Goal: Check status: Check status

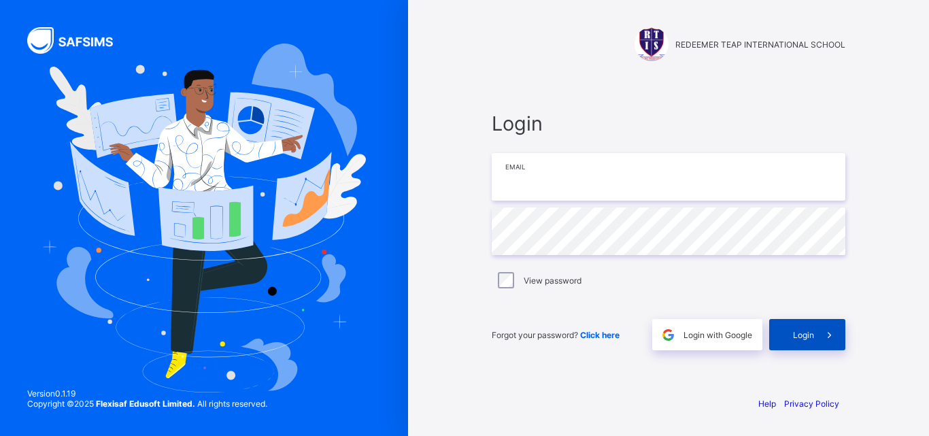
type input "**********"
click at [807, 337] on span "Login" at bounding box center [803, 335] width 21 height 10
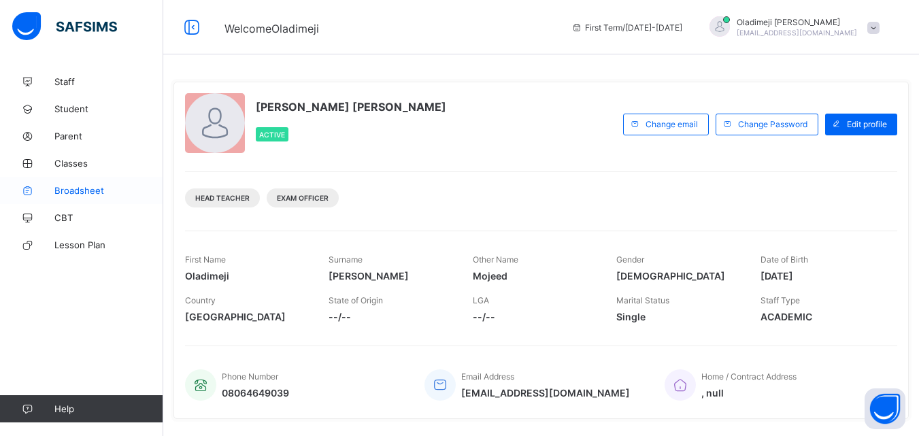
click at [90, 191] on span "Broadsheet" at bounding box center [108, 190] width 109 height 11
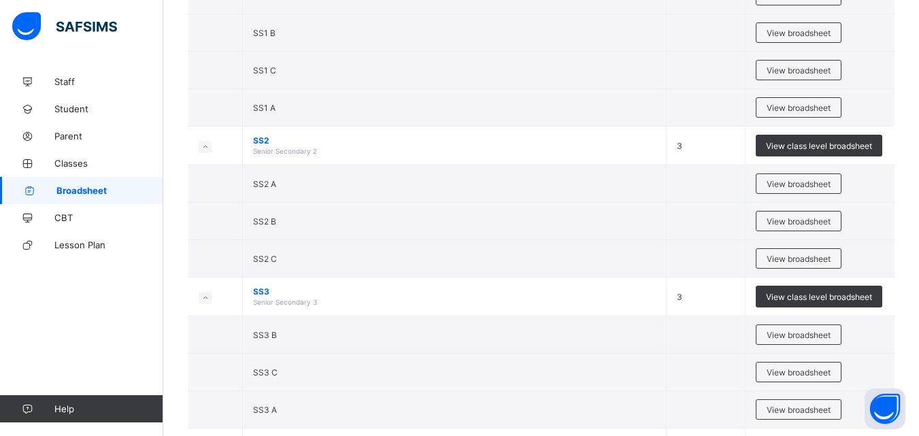
scroll to position [2663, 0]
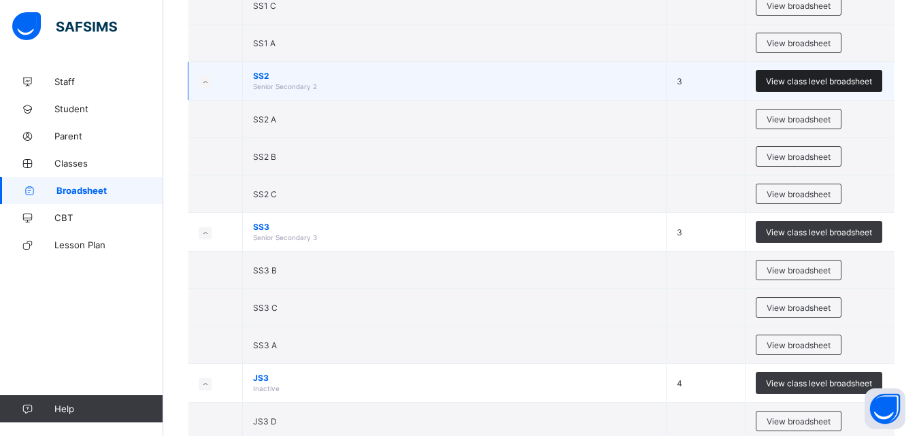
click at [816, 83] on span "View class level broadsheet" at bounding box center [819, 81] width 106 height 10
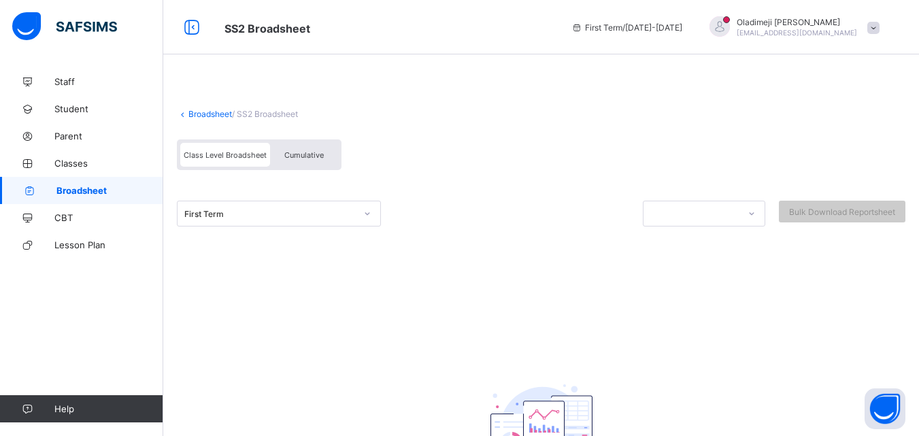
click at [215, 113] on link "Broadsheet" at bounding box center [210, 114] width 44 height 10
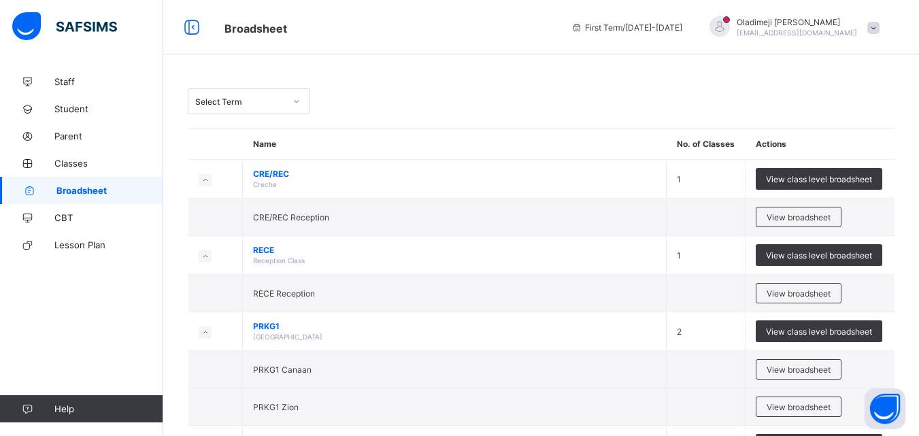
click at [297, 101] on icon at bounding box center [296, 102] width 8 height 14
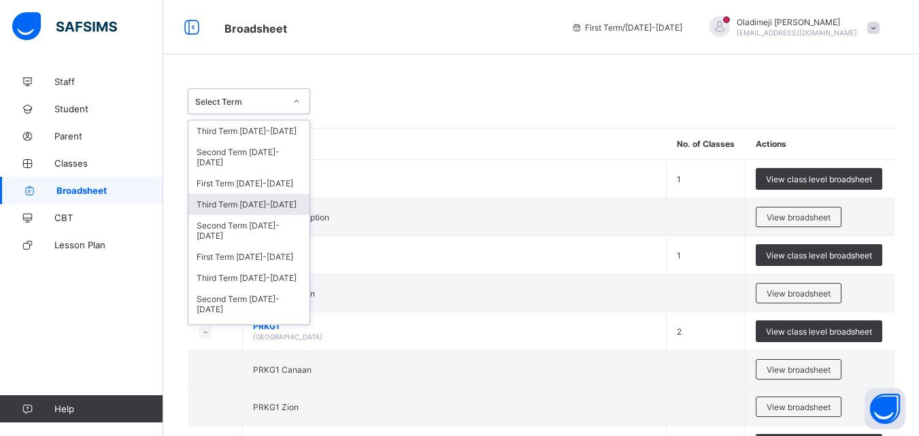
click at [270, 203] on div "Third Term [DATE]-[DATE]" at bounding box center [248, 204] width 121 height 21
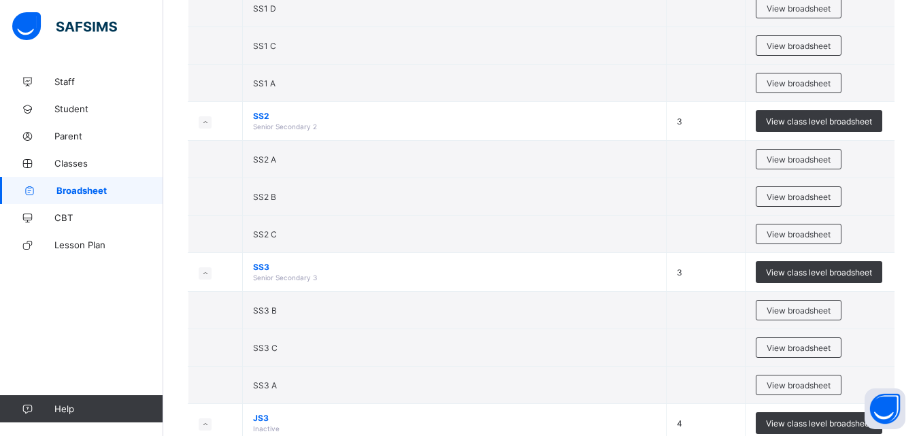
scroll to position [2676, 0]
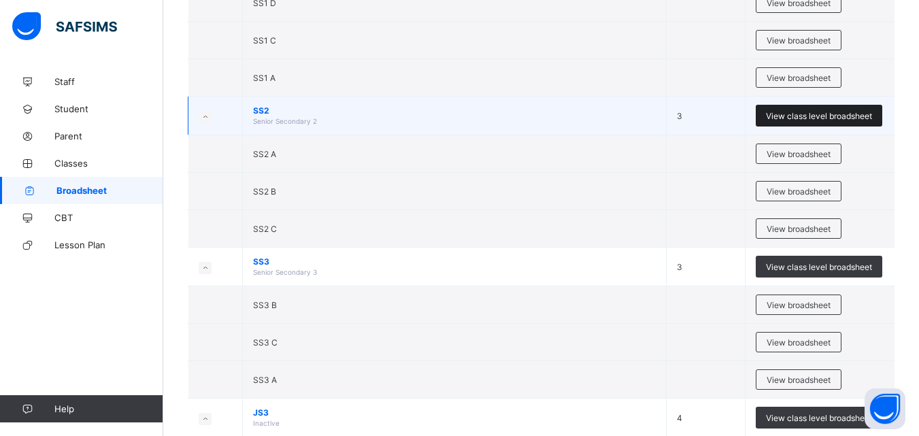
click at [800, 117] on span "View class level broadsheet" at bounding box center [819, 116] width 106 height 10
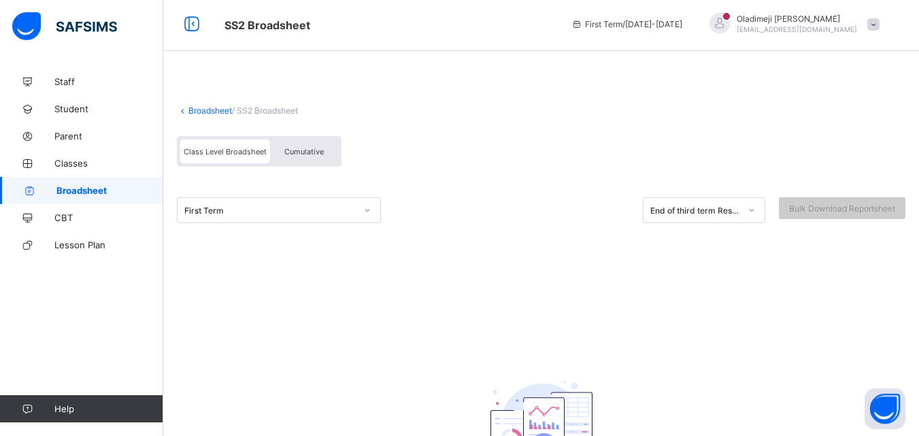
click at [366, 214] on div at bounding box center [367, 210] width 23 height 22
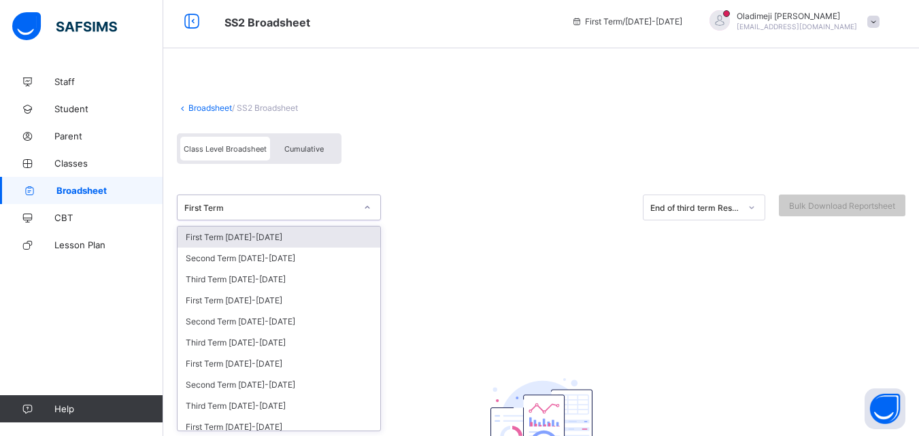
scroll to position [7, 0]
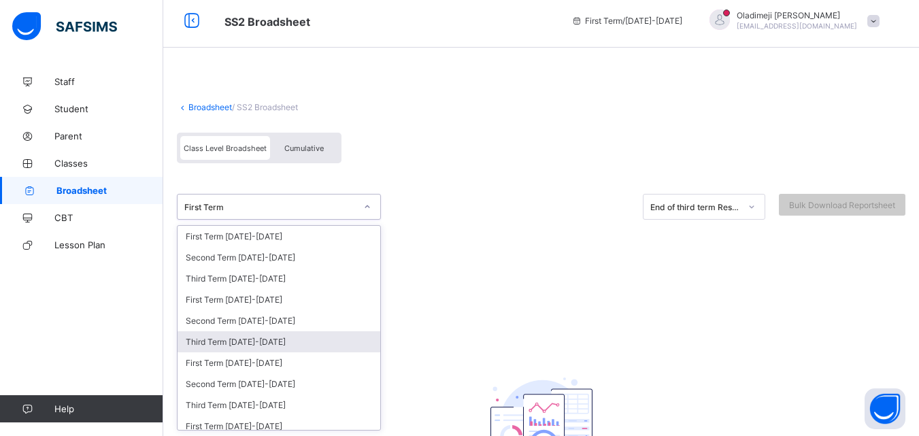
click at [260, 343] on div "Third Term [DATE]-[DATE]" at bounding box center [279, 341] width 203 height 21
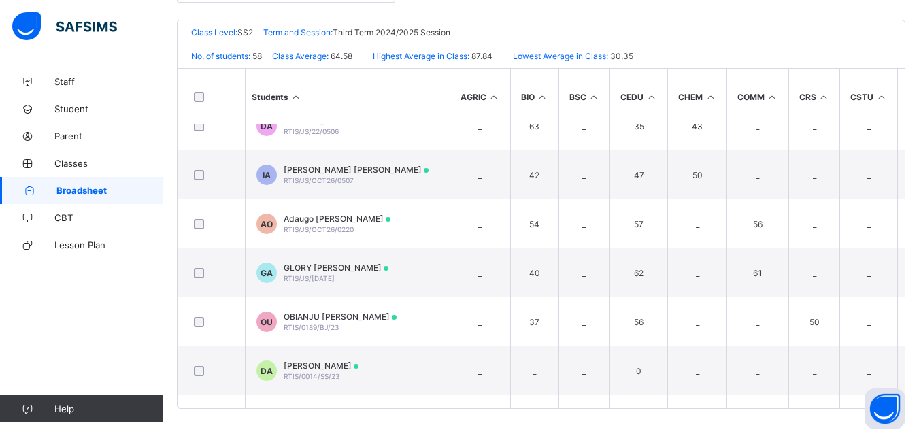
scroll to position [2562, 0]
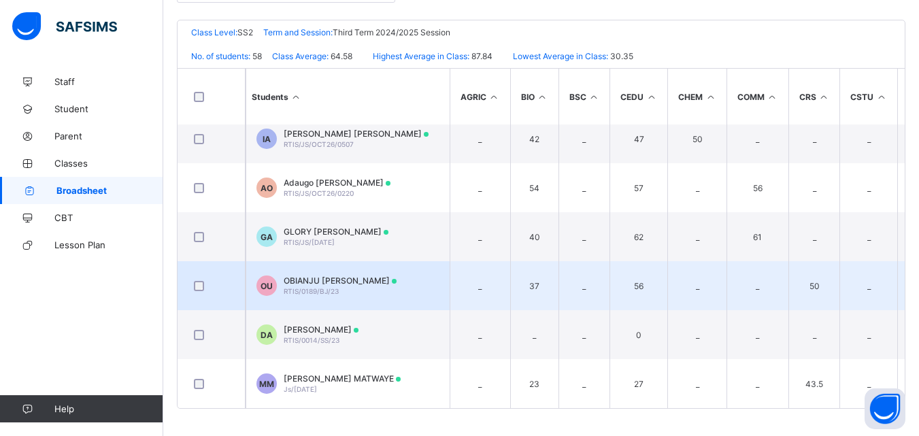
click at [322, 277] on span "OBIANJU [PERSON_NAME]" at bounding box center [340, 280] width 113 height 10
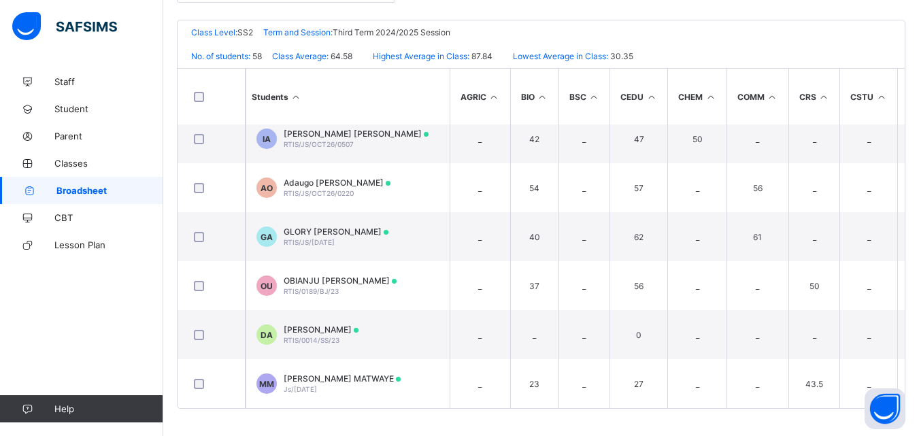
click at [0, 0] on div "Assessments" at bounding box center [0, 0] width 0 height 0
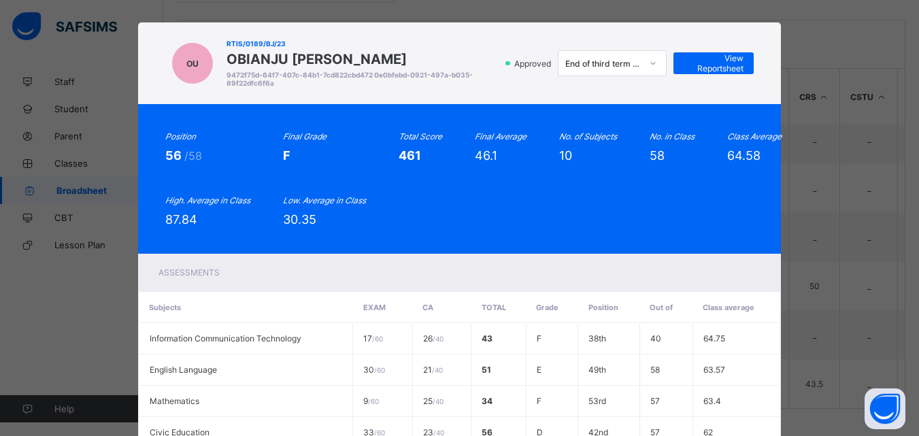
scroll to position [5, 0]
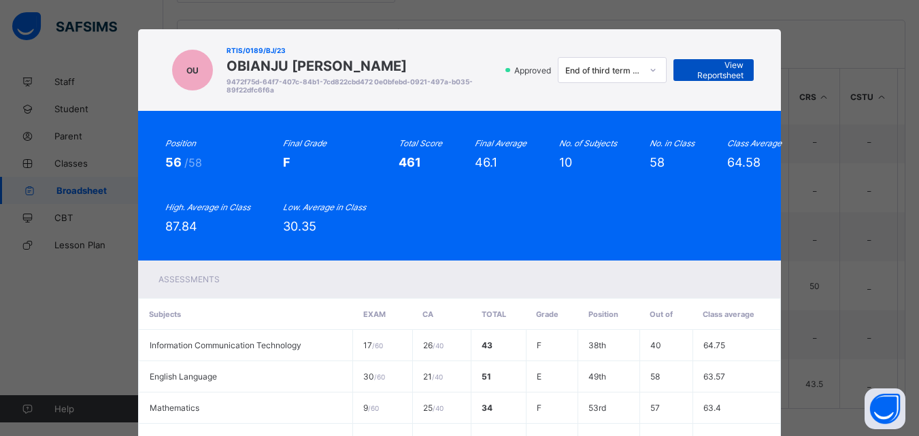
click at [713, 69] on span "View Reportsheet" at bounding box center [714, 70] width 60 height 20
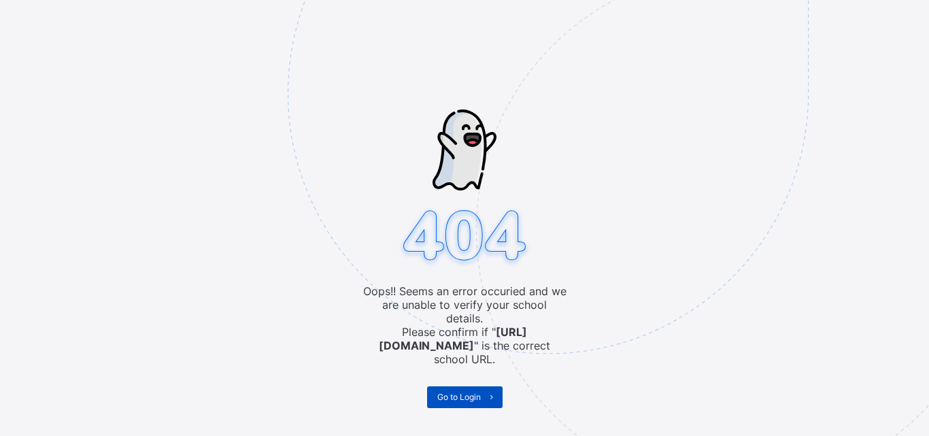
click at [454, 392] on span "Go to Login" at bounding box center [459, 397] width 44 height 10
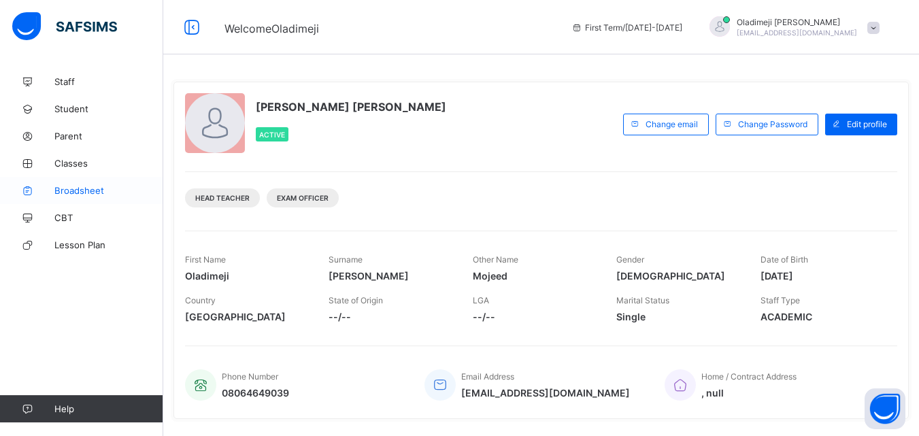
click at [79, 192] on span "Broadsheet" at bounding box center [108, 190] width 109 height 11
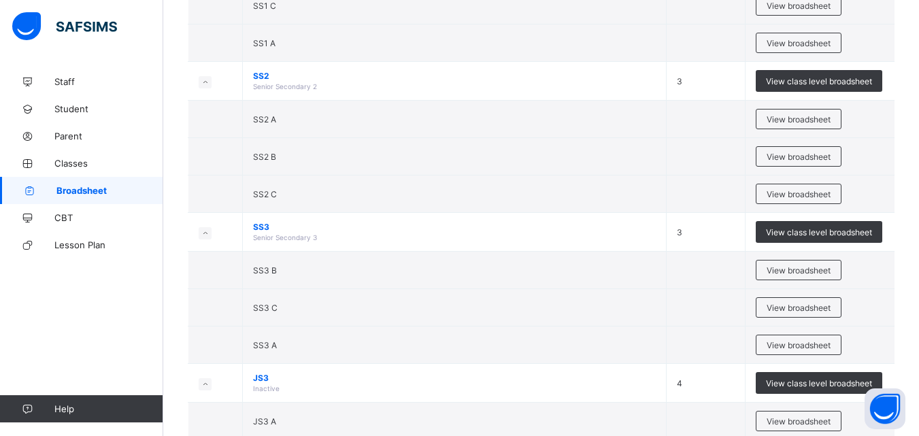
scroll to position [2631, 0]
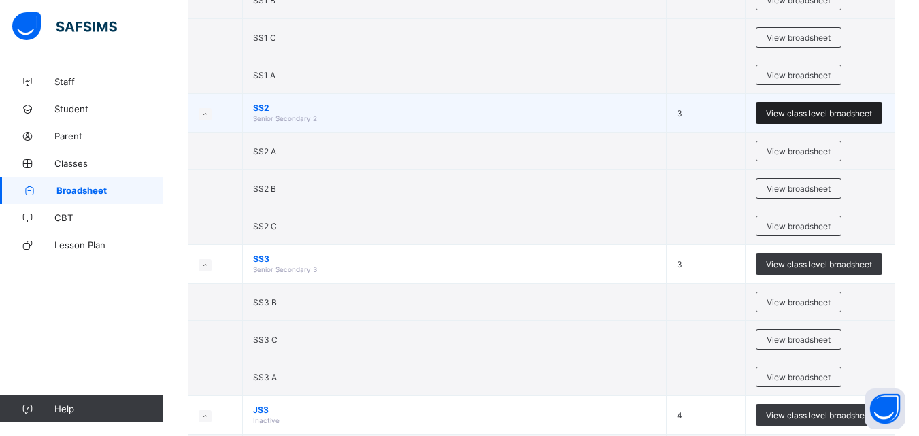
click at [813, 113] on span "View class level broadsheet" at bounding box center [819, 113] width 106 height 10
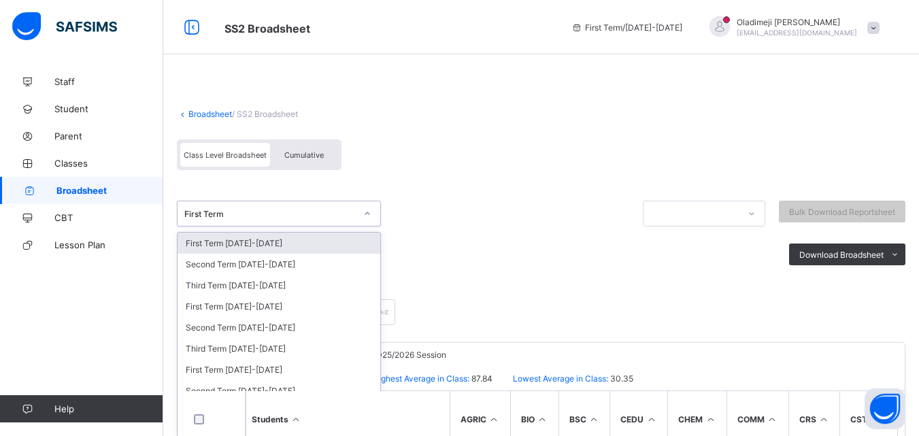
scroll to position [7, 0]
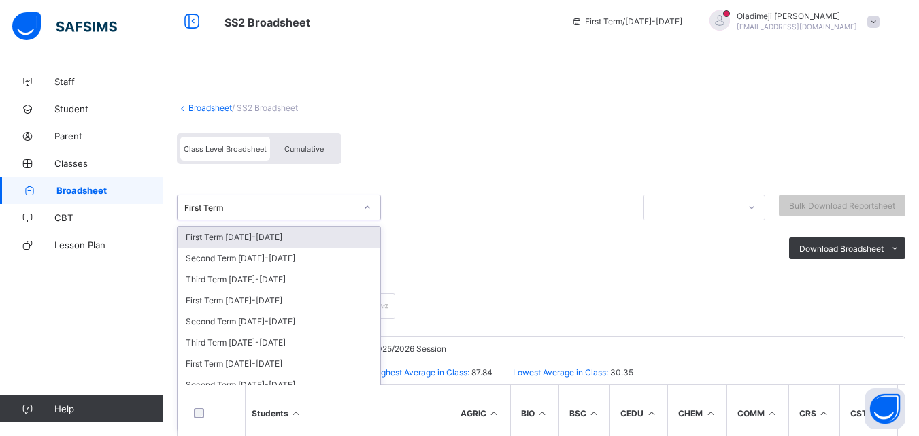
click at [365, 212] on div at bounding box center [367, 208] width 23 height 22
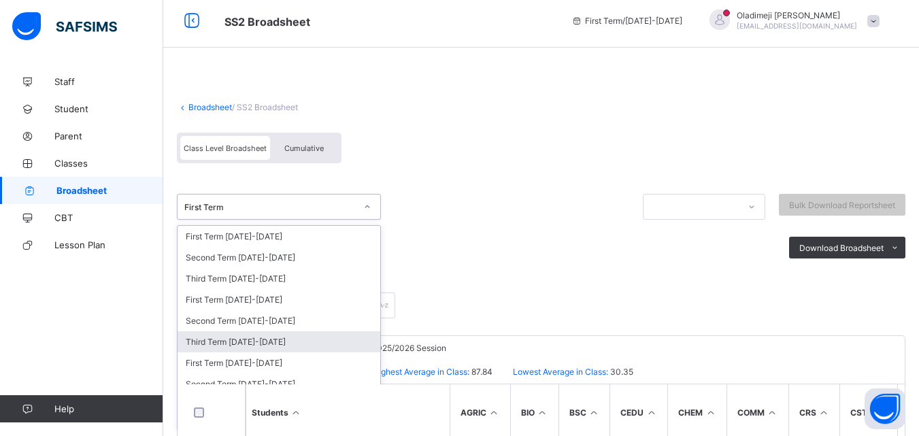
click at [254, 343] on div "Third Term [DATE]-[DATE]" at bounding box center [279, 341] width 203 height 21
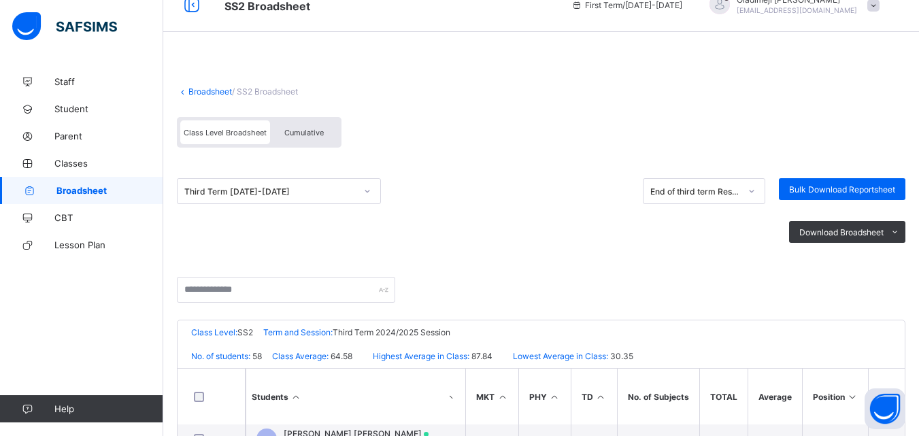
scroll to position [0, 0]
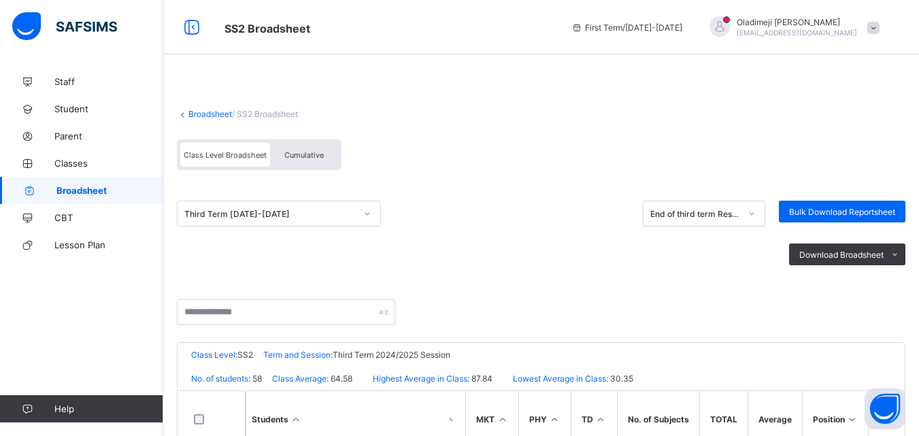
click at [221, 113] on link "Broadsheet" at bounding box center [210, 114] width 44 height 10
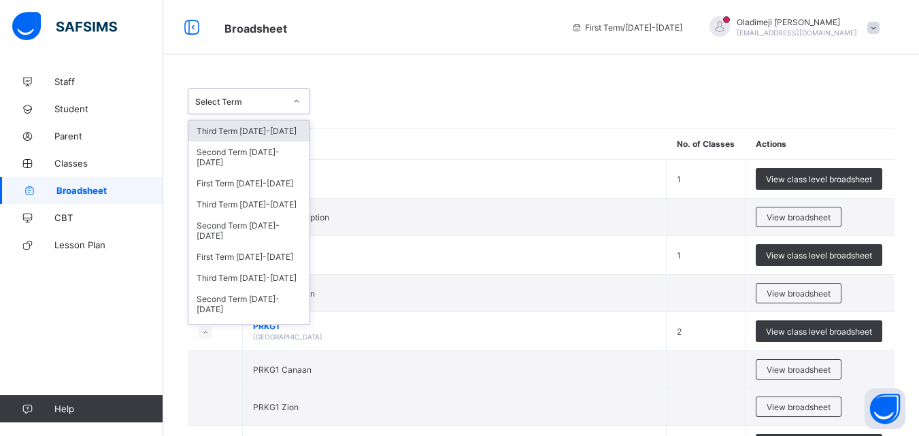
click at [297, 101] on icon at bounding box center [296, 102] width 8 height 14
click at [237, 205] on div "Third Term [DATE]-[DATE]" at bounding box center [248, 204] width 121 height 21
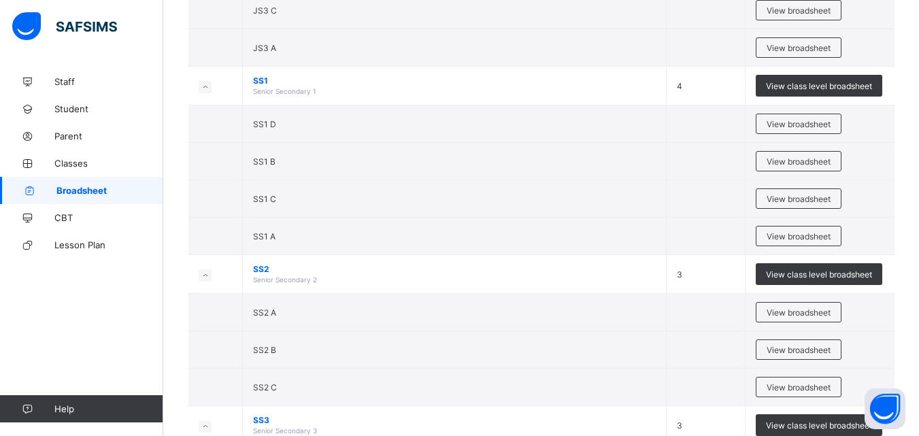
scroll to position [2502, 0]
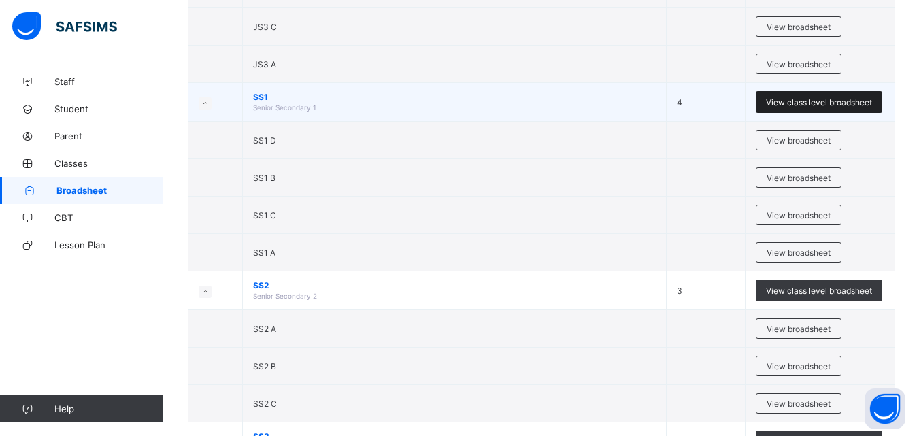
click at [812, 101] on span "View class level broadsheet" at bounding box center [819, 102] width 106 height 10
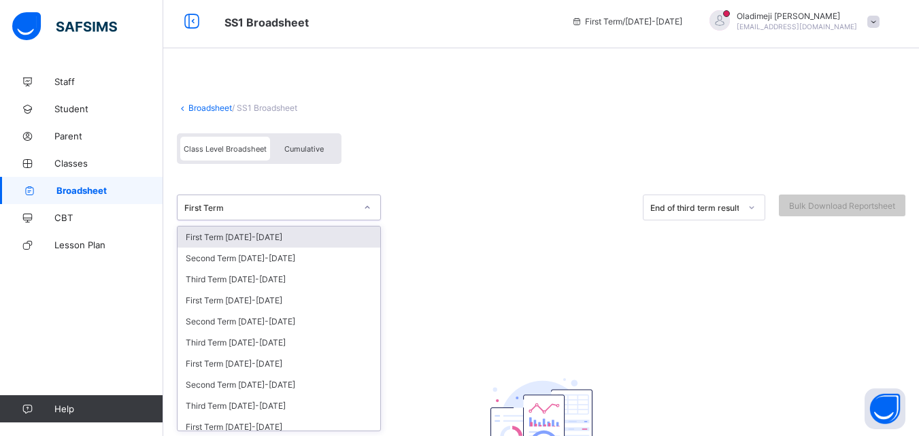
scroll to position [7, 0]
click at [365, 214] on div at bounding box center [367, 207] width 23 height 22
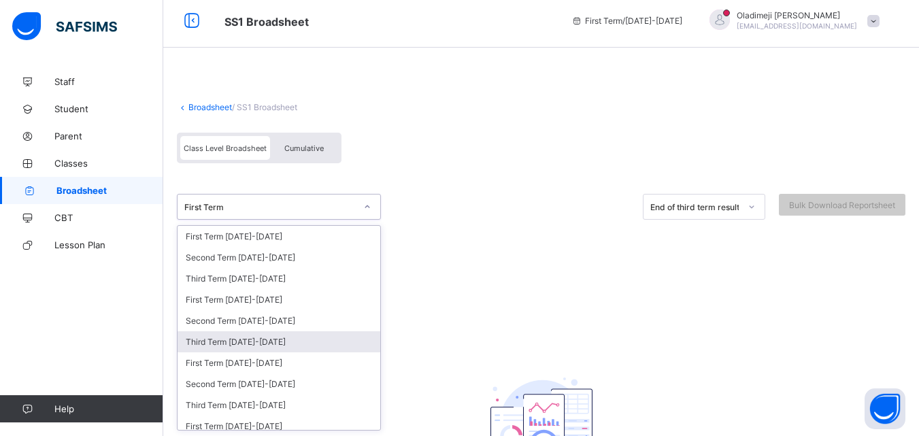
click at [245, 343] on div "Third Term [DATE]-[DATE]" at bounding box center [279, 341] width 203 height 21
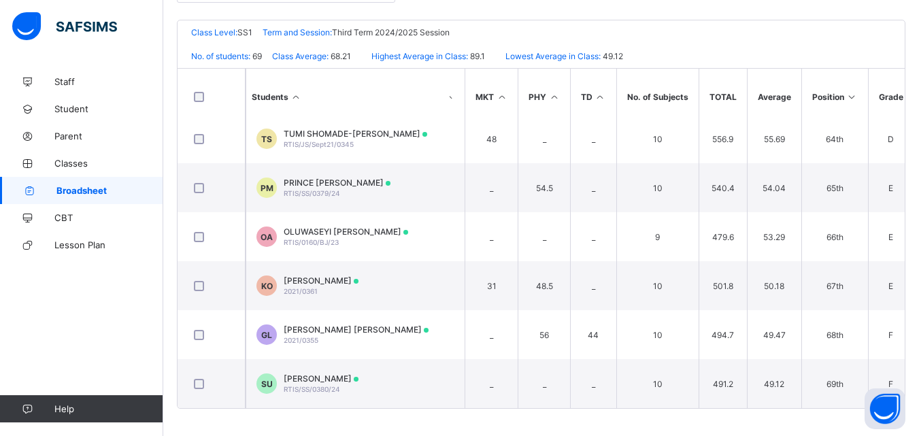
scroll to position [0, 0]
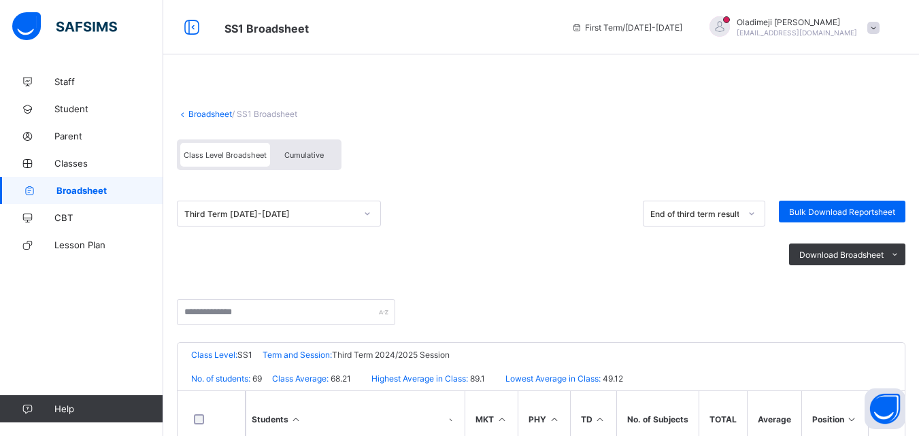
click at [218, 113] on link "Broadsheet" at bounding box center [210, 114] width 44 height 10
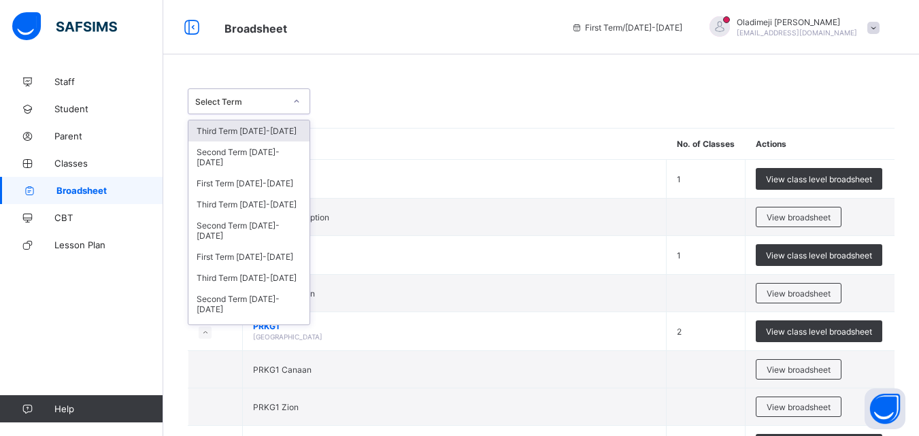
click at [296, 101] on icon at bounding box center [296, 102] width 8 height 14
click at [239, 206] on div "Third Term [DATE]-[DATE]" at bounding box center [248, 204] width 121 height 21
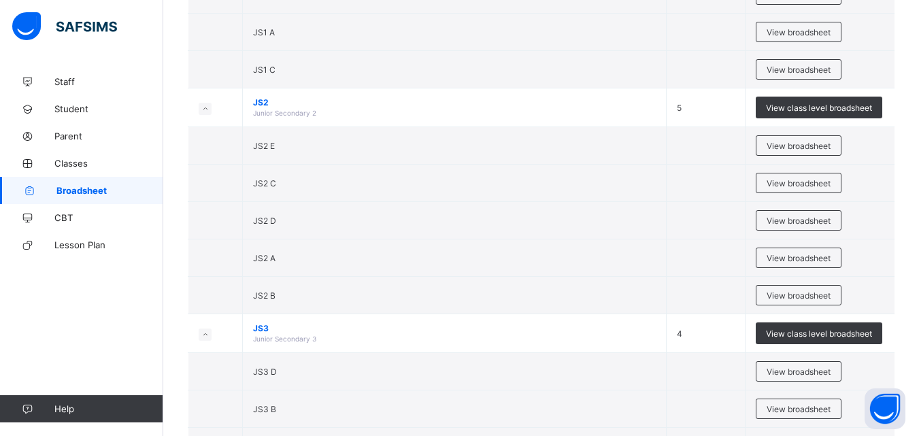
scroll to position [2076, 0]
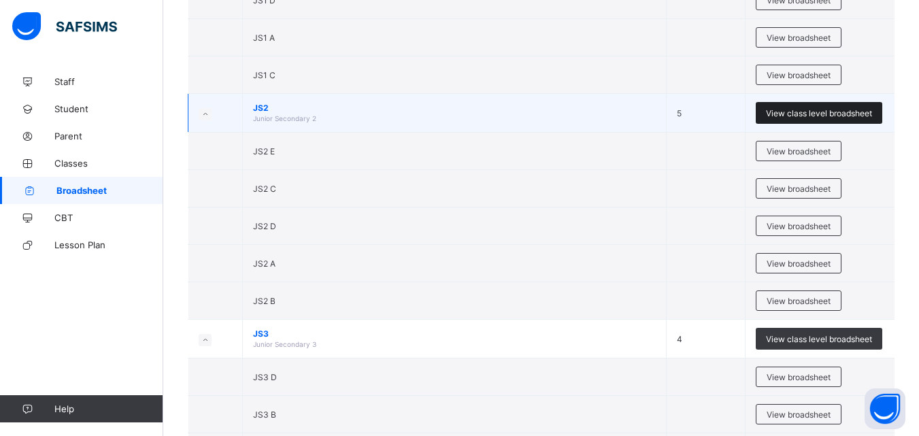
click at [795, 113] on span "View class level broadsheet" at bounding box center [819, 113] width 106 height 10
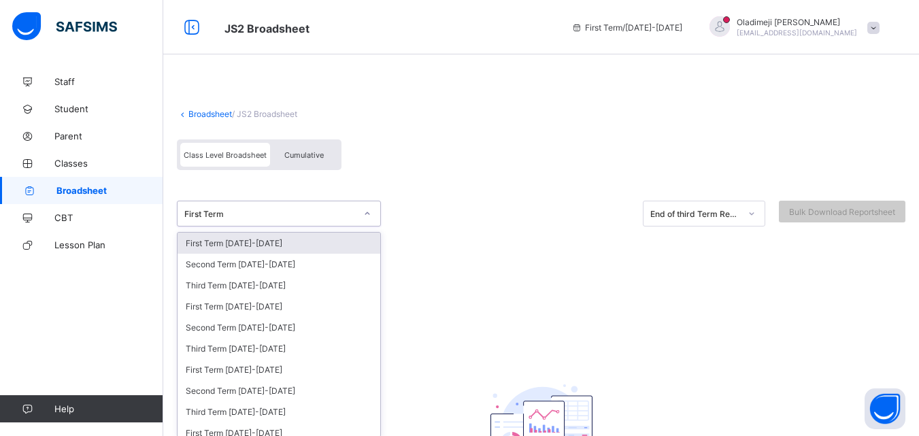
scroll to position [7, 0]
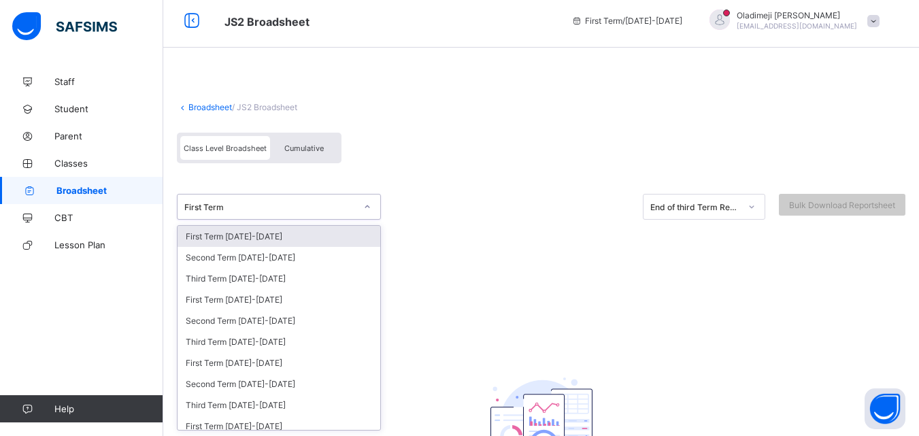
click at [368, 213] on icon at bounding box center [367, 207] width 8 height 14
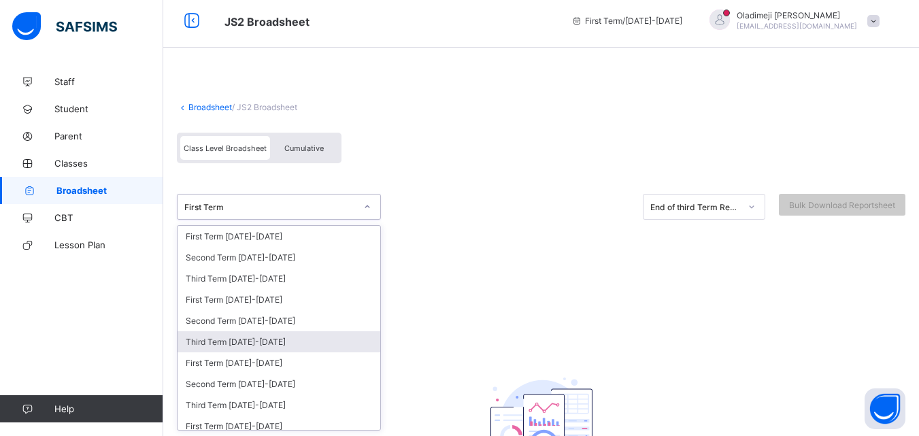
click at [246, 345] on div "Third Term [DATE]-[DATE]" at bounding box center [279, 341] width 203 height 21
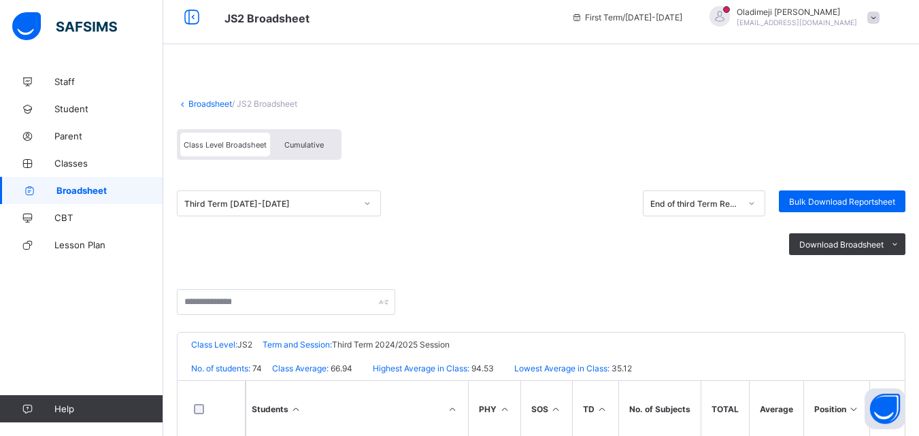
scroll to position [0, 0]
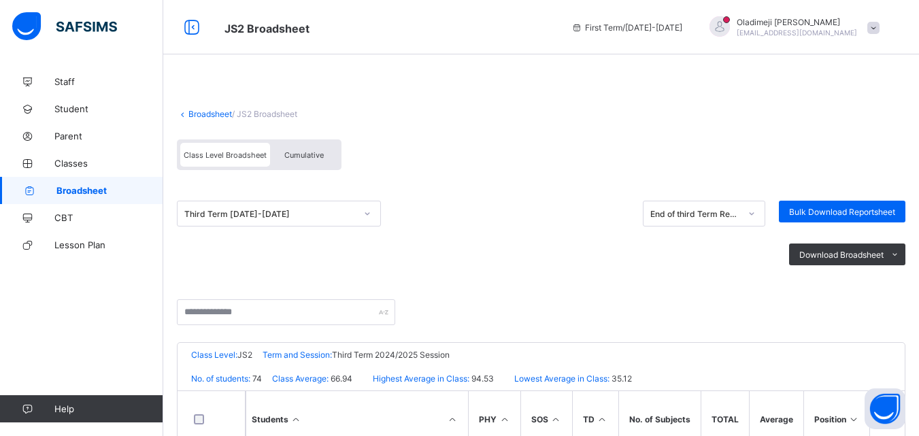
click at [209, 114] on link "Broadsheet" at bounding box center [210, 114] width 44 height 10
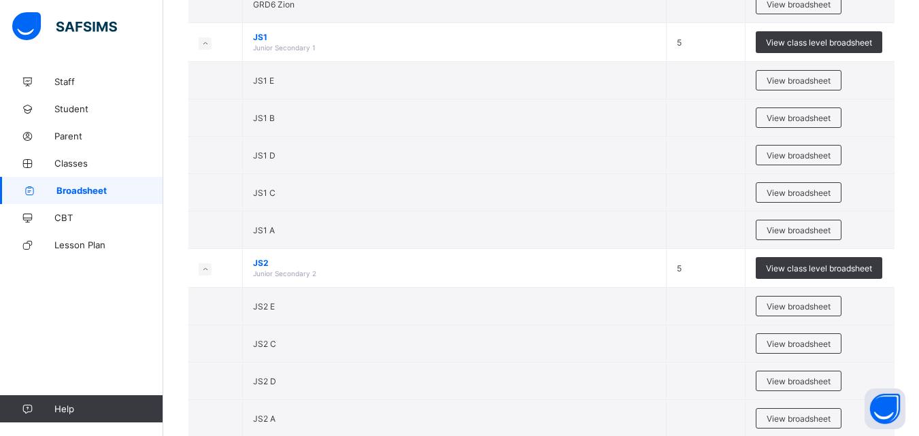
scroll to position [1783, 0]
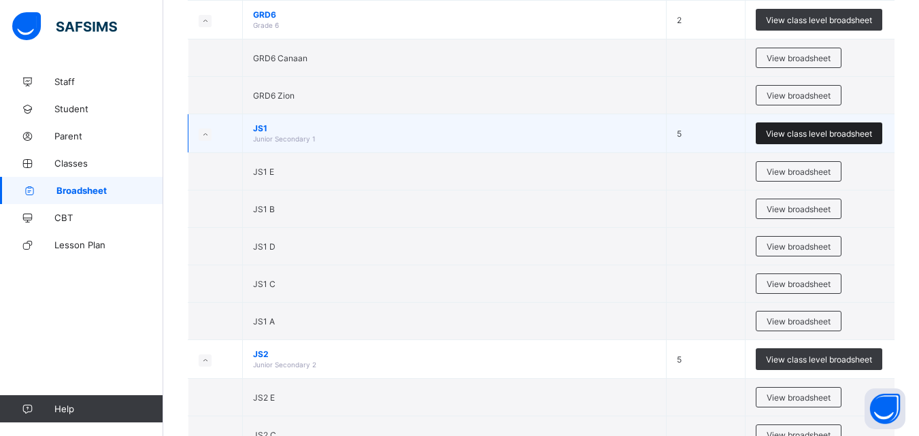
click at [821, 135] on span "View class level broadsheet" at bounding box center [819, 134] width 106 height 10
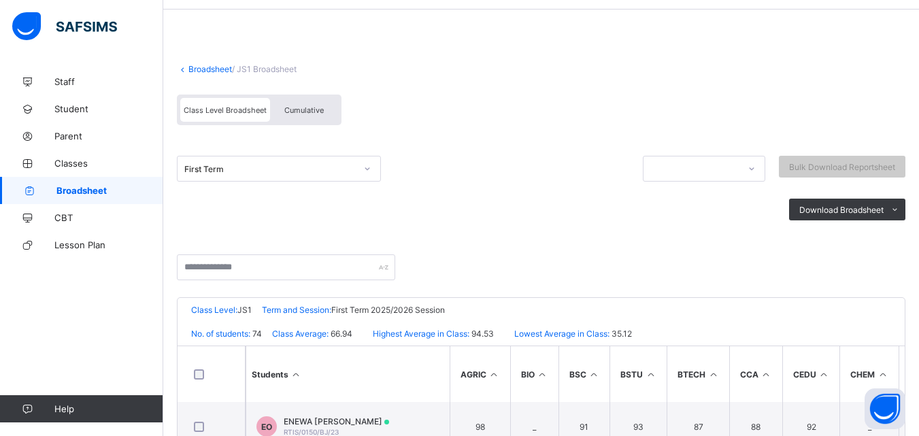
scroll to position [35, 0]
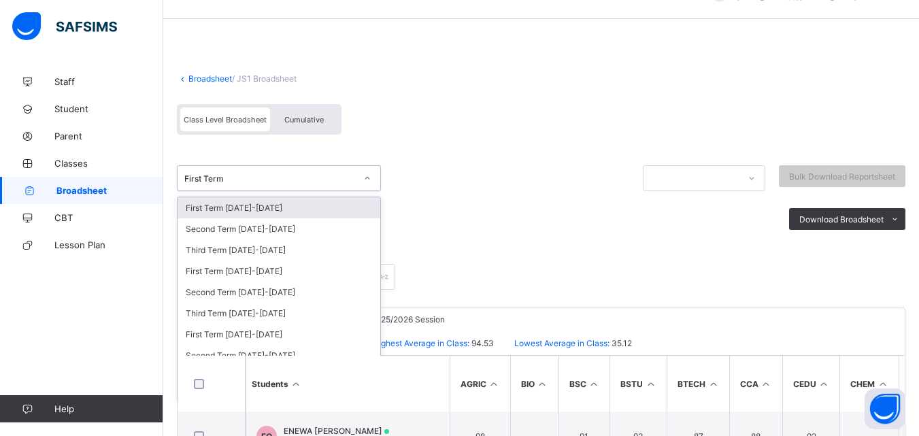
click at [365, 176] on icon at bounding box center [367, 178] width 8 height 14
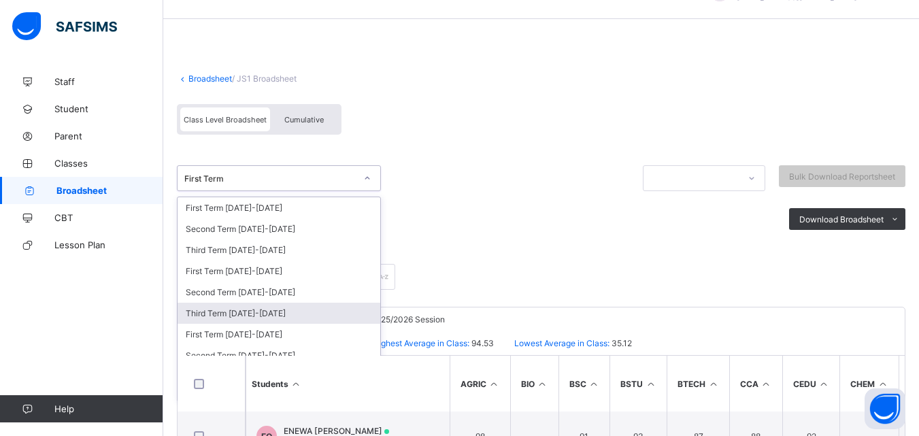
click at [246, 312] on div "Third Term [DATE]-[DATE]" at bounding box center [279, 313] width 203 height 21
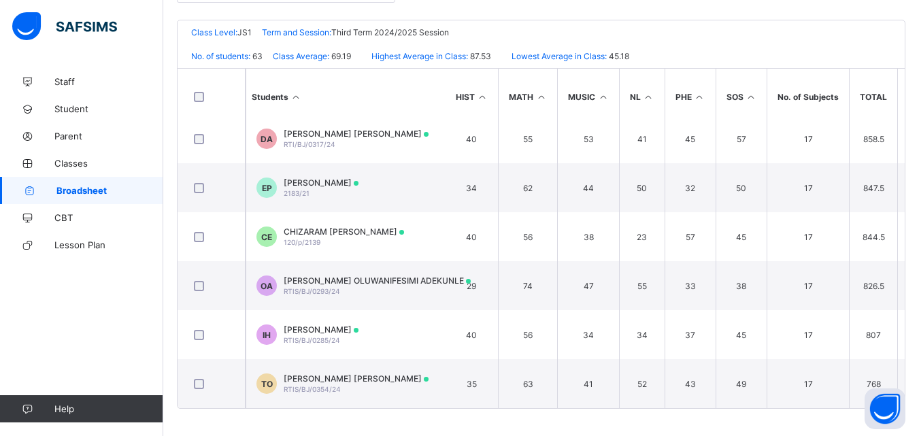
scroll to position [2807, 782]
